Goal: Information Seeking & Learning: Learn about a topic

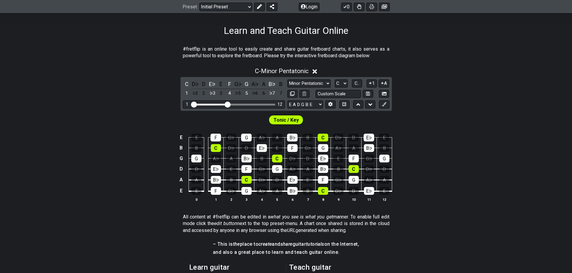
scroll to position [90, 0]
click at [318, 83] on select "Minor Pentatonic Click to edit Minor Pentatonic Major Pentatonic Minor Blues Ma…" at bounding box center [308, 83] width 43 height 8
click at [287, 79] on select "Minor Pentatonic Click to edit Minor Pentatonic Major Pentatonic Minor Blues Ma…" at bounding box center [308, 83] width 43 height 8
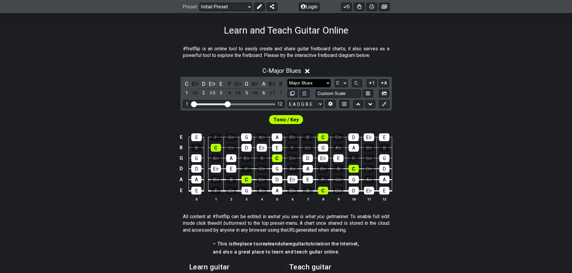
click at [308, 83] on select "Minor Pentatonic Click to edit Minor Pentatonic Major Pentatonic Minor Blues Ma…" at bounding box center [308, 83] width 43 height 8
click at [287, 79] on select "Minor Pentatonic Click to edit Minor Pentatonic Major Pentatonic Minor Blues Ma…" at bounding box center [308, 83] width 43 height 8
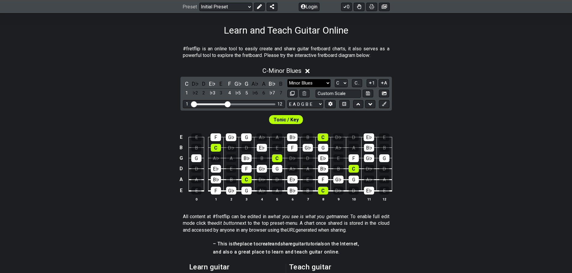
click at [306, 83] on select "Minor Pentatonic Click to edit Minor Pentatonic Major Pentatonic Minor Blues Ma…" at bounding box center [308, 83] width 43 height 8
click at [287, 79] on select "Minor Pentatonic Click to edit Minor Pentatonic Major Pentatonic Minor Blues Ma…" at bounding box center [308, 83] width 43 height 8
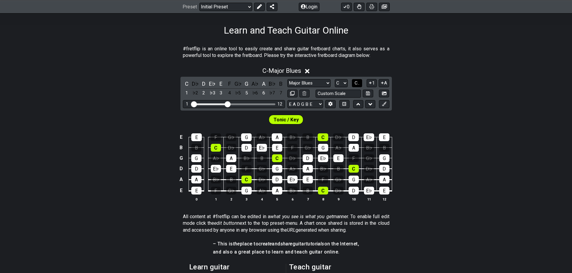
click at [357, 84] on span "C.." at bounding box center [356, 82] width 5 height 5
click at [323, 82] on select "Minor Pentatonic Click to edit Minor Pentatonic Major Pentatonic Minor Blues Ma…" at bounding box center [308, 83] width 43 height 8
click at [287, 79] on select "Minor Pentatonic Click to edit Minor Pentatonic Major Pentatonic Minor Blues Ma…" at bounding box center [308, 83] width 43 height 8
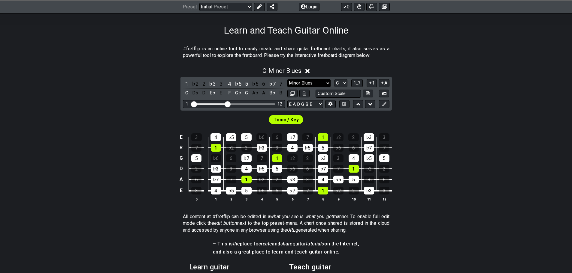
click at [312, 83] on select "Minor Pentatonic Click to edit Minor Pentatonic Major Pentatonic Minor Blues Ma…" at bounding box center [308, 83] width 43 height 8
click at [287, 79] on select "Minor Pentatonic Click to edit Minor Pentatonic Major Pentatonic Minor Blues Ma…" at bounding box center [308, 83] width 43 height 8
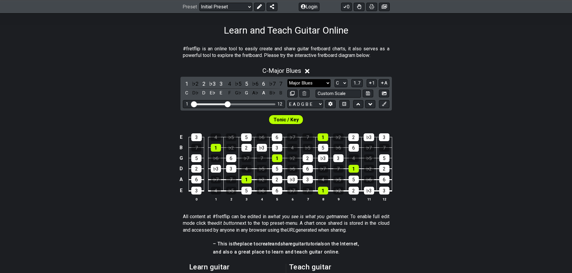
click at [312, 82] on select "Minor Pentatonic Click to edit Minor Pentatonic Major Pentatonic Minor Blues Ma…" at bounding box center [308, 83] width 43 height 8
select select "Minor Blues"
click at [287, 79] on select "Minor Pentatonic Click to edit Minor Pentatonic Major Pentatonic Minor Blues Ma…" at bounding box center [308, 83] width 43 height 8
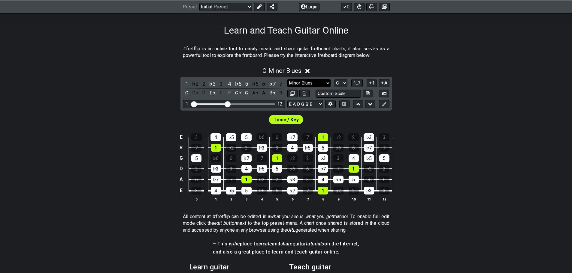
click at [301, 85] on select "Minor Pentatonic Click to edit Minor Pentatonic Major Pentatonic Minor Blues Ma…" at bounding box center [308, 83] width 43 height 8
click at [145, 141] on div "E 3 4 ♭5 5 ♭6 6 ♭7 7 1 ♭2 2 ♭3 3 B 7 1 ♭2 2 ♭3 3 4 ♭5 5 ♭6 6 ♭7 7 G 5 ♭6 6 ♭7 7…" at bounding box center [286, 168] width 572 height 84
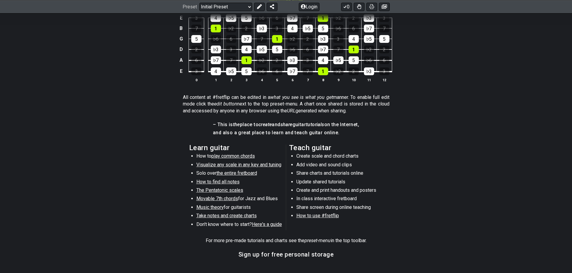
scroll to position [210, 0]
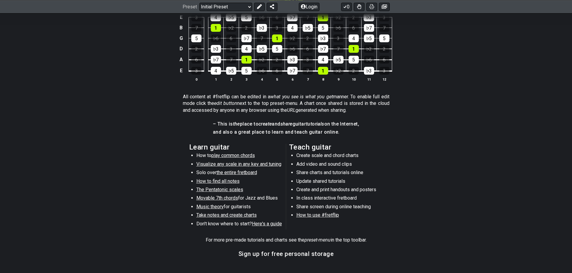
click at [214, 199] on span "Movable 7th chords" at bounding box center [217, 198] width 42 height 6
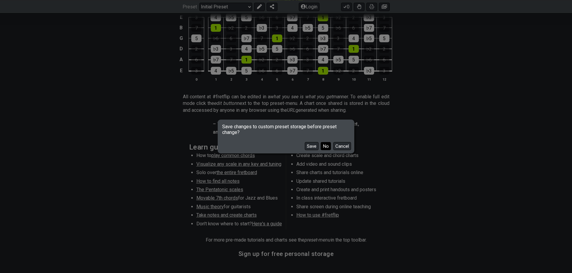
click at [325, 146] on button "No" at bounding box center [325, 146] width 10 height 8
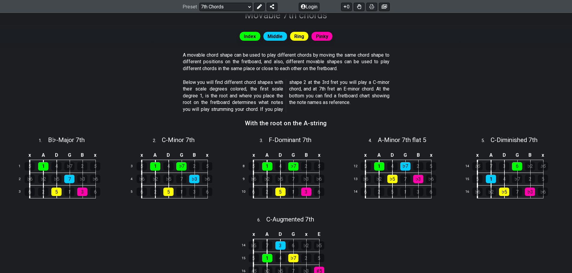
scroll to position [30, 0]
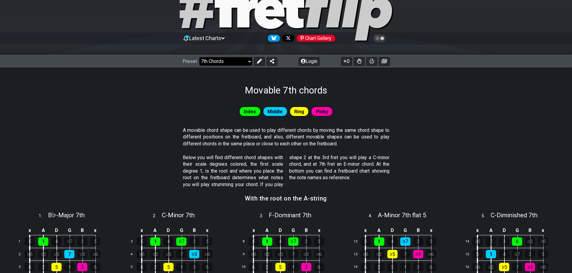
click at [225, 63] on select "Welcome to #fretflip! Initial Preset Custom Preset Minor Pentatonic Major Penta…" at bounding box center [225, 61] width 53 height 8
click at [199, 57] on select "Welcome to #fretflip! Initial Preset Custom Preset Minor Pentatonic Major Penta…" at bounding box center [225, 61] width 53 height 8
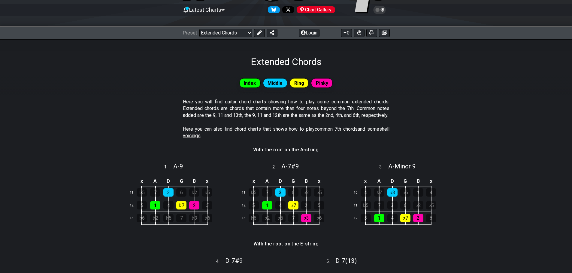
scroll to position [60, 0]
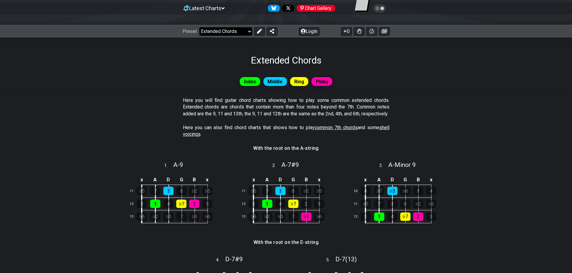
click at [235, 32] on select "Welcome to #fretflip! Initial Preset Custom Preset Minor Pentatonic Major Penta…" at bounding box center [225, 31] width 53 height 8
click at [199, 27] on select "Welcome to #fretflip! Initial Preset Custom Preset Minor Pentatonic Major Penta…" at bounding box center [225, 31] width 53 height 8
select select "/movable-7th-chords"
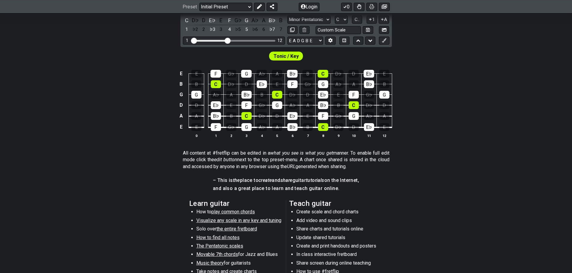
scroll to position [150, 0]
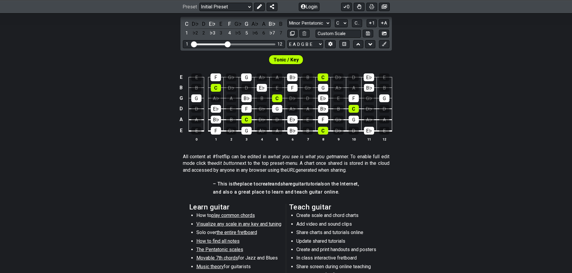
click at [234, 217] on span "play common chords" at bounding box center [233, 216] width 44 height 6
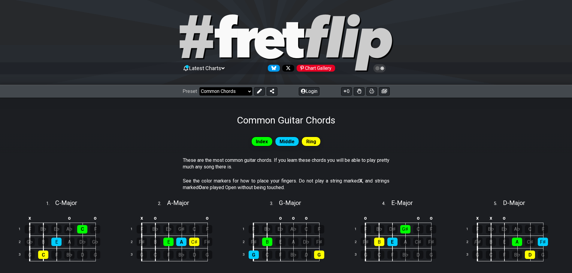
click at [222, 92] on select "Welcome to #fretflip! Initial Preset Custom Preset Minor Pentatonic Major Penta…" at bounding box center [225, 91] width 53 height 8
click at [199, 87] on select "Welcome to #fretflip! Initial Preset Custom Preset Minor Pentatonic Major Penta…" at bounding box center [225, 91] width 53 height 8
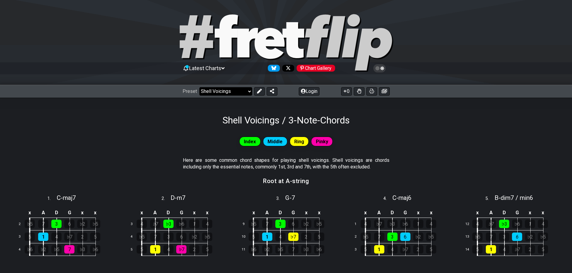
click at [242, 91] on select "Welcome to #fretflip! Initial Preset Custom Preset Minor Pentatonic Major Penta…" at bounding box center [225, 91] width 53 height 8
click at [199, 87] on select "Welcome to #fretflip! Initial Preset Custom Preset Minor Pentatonic Major Penta…" at bounding box center [225, 91] width 53 height 8
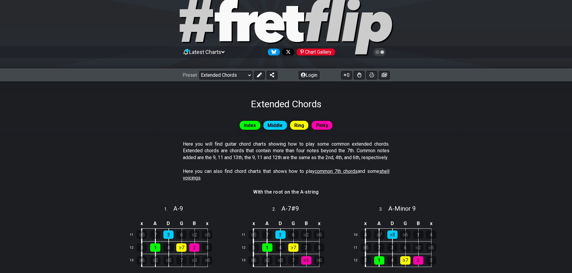
scroll to position [30, 0]
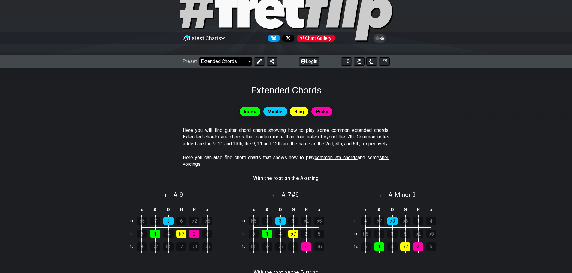
click at [223, 59] on select "Welcome to #fretflip! Initial Preset Custom Preset Minor Pentatonic Major Penta…" at bounding box center [225, 61] width 53 height 8
click at [199, 57] on select "Welcome to #fretflip! Initial Preset Custom Preset Minor Pentatonic Major Penta…" at bounding box center [225, 61] width 53 height 8
select select "/shell-voicings"
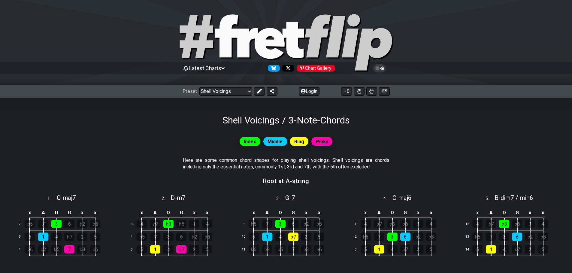
scroll to position [30, 0]
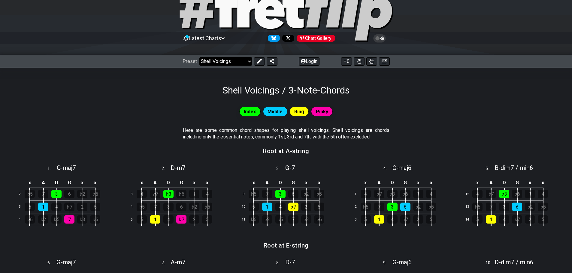
click at [224, 60] on select "Welcome to #fretflip! Initial Preset Custom Preset Minor Pentatonic Major Penta…" at bounding box center [225, 61] width 53 height 8
click at [199, 57] on select "Welcome to #fretflip! Initial Preset Custom Preset Minor Pentatonic Major Penta…" at bounding box center [225, 61] width 53 height 8
select select "/guitar-scales"
select select "C"
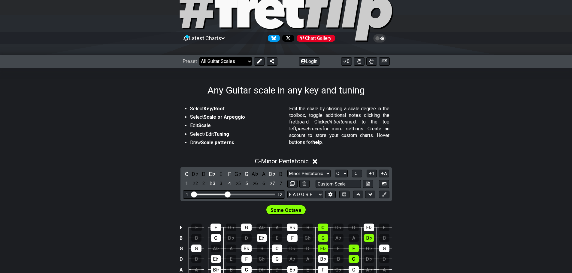
click at [230, 64] on select "Welcome to #fretflip! Initial Preset Custom Preset Minor Pentatonic Major Penta…" at bounding box center [225, 61] width 53 height 8
click at [199, 57] on select "Welcome to #fretflip! Initial Preset Custom Preset Minor Pentatonic Major Penta…" at bounding box center [225, 61] width 53 height 8
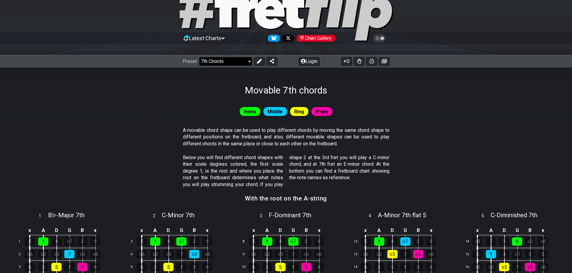
click at [224, 62] on select "Welcome to #fretflip! Initial Preset Custom Preset Minor Pentatonic Major Penta…" at bounding box center [225, 61] width 53 height 8
click at [199, 57] on select "Welcome to #fretflip! Initial Preset Custom Preset Minor Pentatonic Major Penta…" at bounding box center [225, 61] width 53 height 8
select select "/extended-chords"
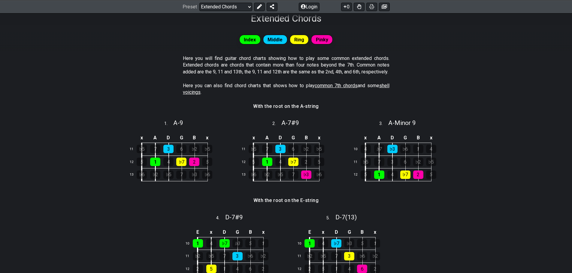
scroll to position [180, 0]
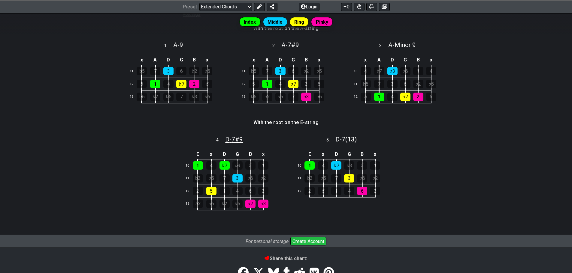
click at [228, 143] on span "D - 7#9" at bounding box center [234, 139] width 18 height 7
select select "D"
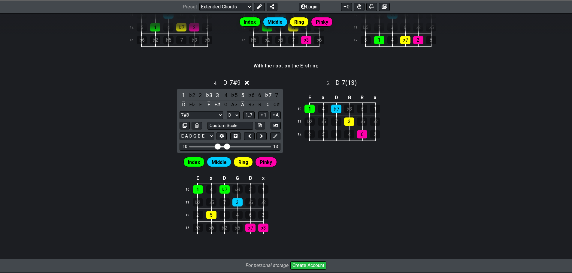
scroll to position [240, 0]
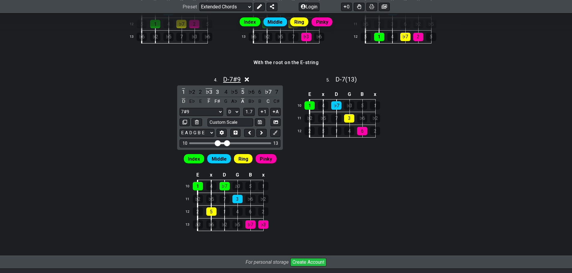
drag, startPoint x: 220, startPoint y: 84, endPoint x: 234, endPoint y: 88, distance: 14.3
click at [234, 84] on div "4 . D - 7#9" at bounding box center [230, 77] width 108 height 11
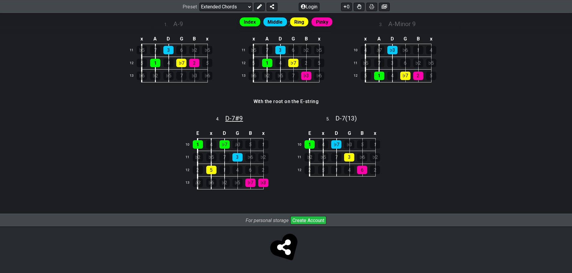
drag, startPoint x: 228, startPoint y: 116, endPoint x: 225, endPoint y: 120, distance: 5.8
drag, startPoint x: 225, startPoint y: 120, endPoint x: 248, endPoint y: 125, distance: 23.2
click at [248, 125] on div "Index Middle Ring Pinky Here you will find guitar chord charts showing how to p…" at bounding box center [286, 70] width 572 height 290
drag, startPoint x: 222, startPoint y: 120, endPoint x: 246, endPoint y: 120, distance: 24.3
click at [246, 120] on div "4 . D - 7#9" at bounding box center [230, 116] width 108 height 11
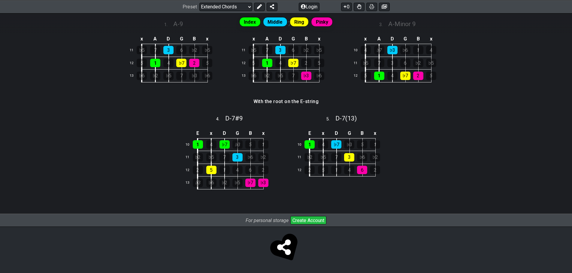
scroll to position [240, 0]
select select "D"
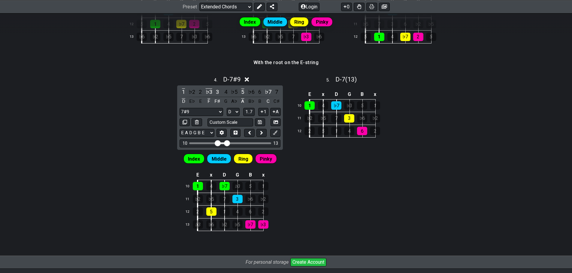
drag, startPoint x: 224, startPoint y: 84, endPoint x: 133, endPoint y: 138, distance: 105.3
click at [133, 138] on div "Index Middle Ring Pinky Here you will find guitar chord charts showing how to p…" at bounding box center [286, 71] width 572 height 370
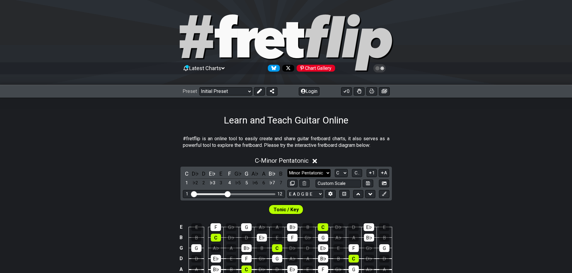
click at [309, 169] on select "Minor Pentatonic Click to edit Minor Pentatonic Major Pentatonic Minor Blues Ma…" at bounding box center [308, 173] width 43 height 8
click at [211, 109] on div "Learn and Teach Guitar Online" at bounding box center [286, 112] width 572 height 28
click at [213, 96] on div "Preset Welcome to #fretflip! Initial Preset Custom Preset Minor Pentatonic Majo…" at bounding box center [286, 91] width 572 height 13
click at [213, 92] on select "Welcome to #fretflip! Initial Preset Custom Preset Minor Pentatonic Major Penta…" at bounding box center [225, 91] width 53 height 8
click at [199, 87] on select "Welcome to #fretflip! Initial Preset Custom Preset Minor Pentatonic Major Penta…" at bounding box center [225, 91] width 53 height 8
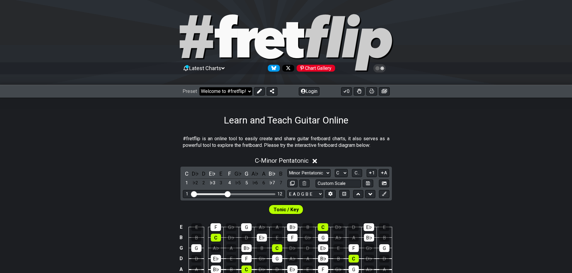
select select "/extended-chords"
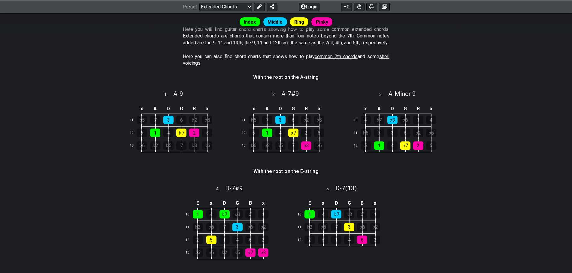
scroll to position [150, 0]
